Goal: Check status: Check status

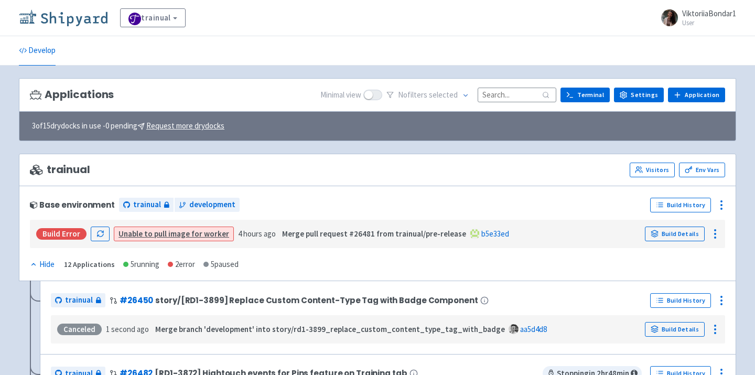
click at [53, 16] on img at bounding box center [63, 17] width 89 height 17
click at [514, 99] on input at bounding box center [516, 95] width 79 height 14
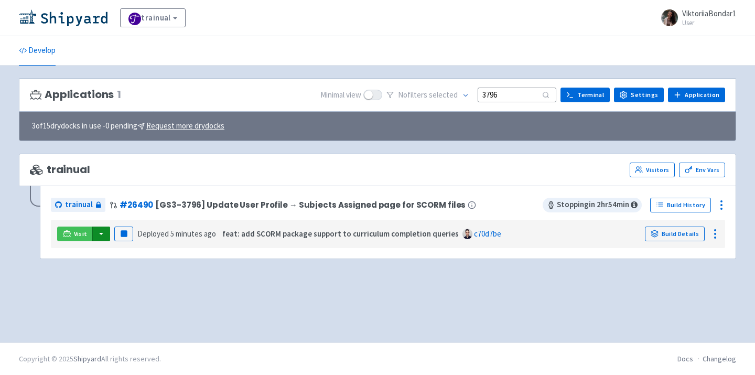
type input "3796"
click at [96, 236] on button "button" at bounding box center [101, 233] width 18 height 15
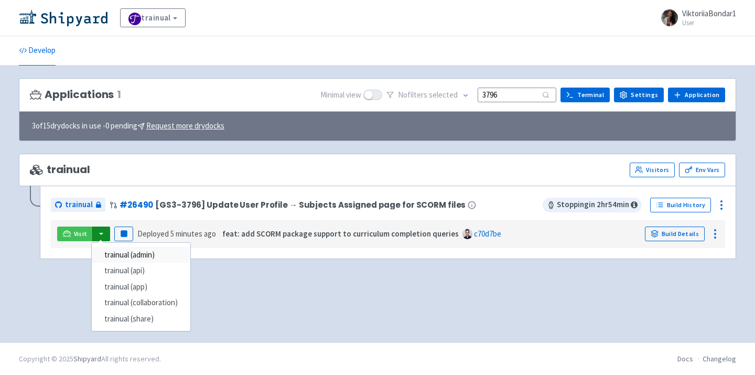
click at [121, 248] on link "trainual (admin)" at bounding box center [141, 255] width 99 height 16
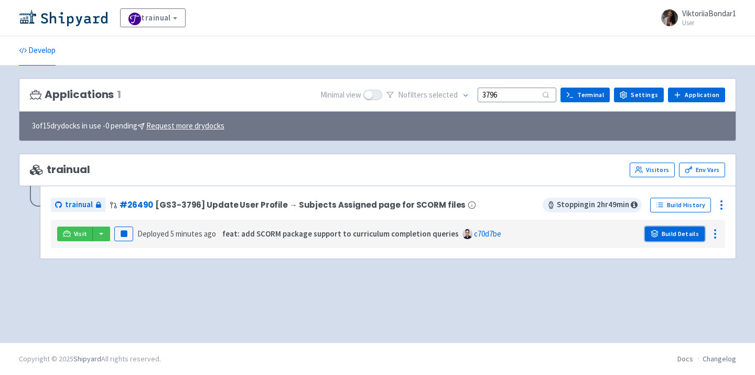
click at [690, 239] on link "Build Details" at bounding box center [675, 233] width 60 height 15
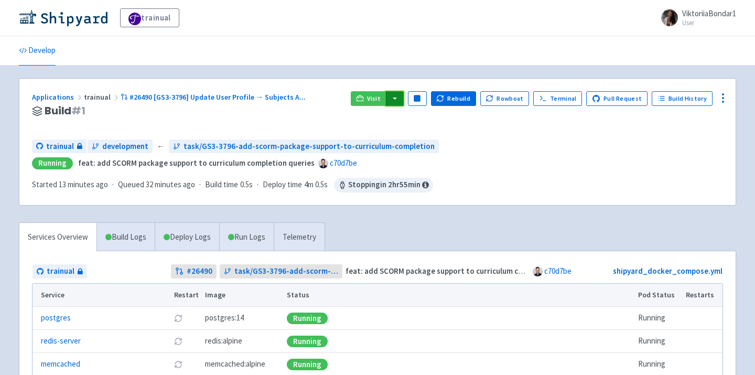
click at [400, 96] on button "button" at bounding box center [395, 98] width 18 height 15
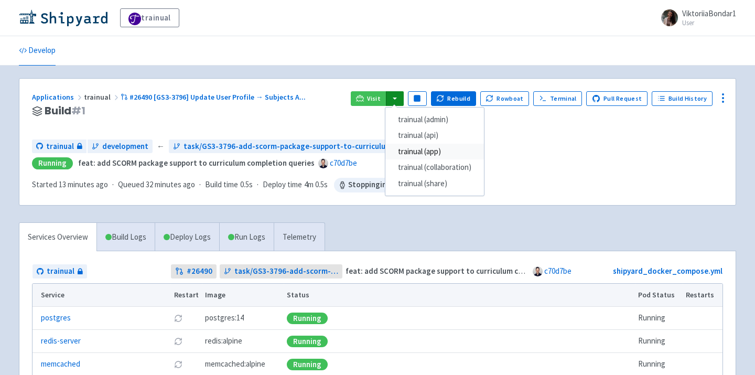
click at [439, 150] on link "trainual (app)" at bounding box center [434, 152] width 99 height 16
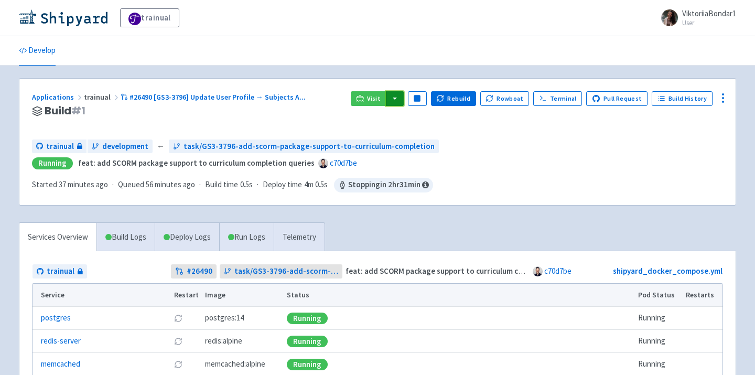
click at [397, 92] on button "button" at bounding box center [395, 98] width 18 height 15
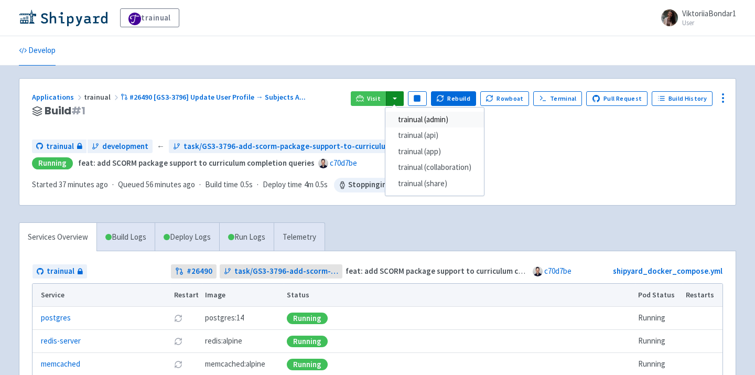
click at [431, 121] on link "trainual (admin)" at bounding box center [434, 120] width 99 height 16
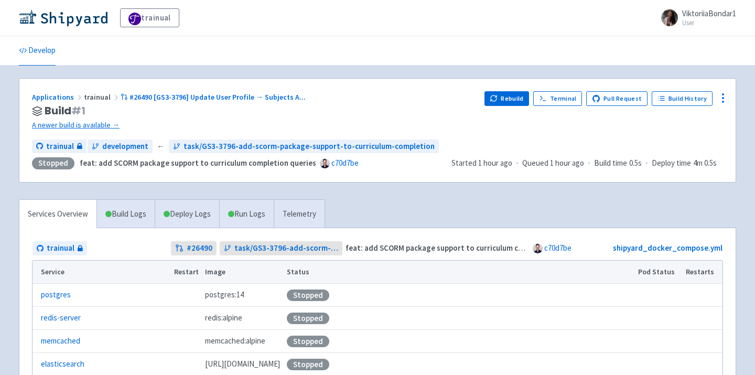
click at [379, 112] on h3 "Build # 1" at bounding box center [254, 111] width 444 height 12
click at [375, 111] on h3 "Build # 1" at bounding box center [254, 111] width 444 height 12
